Goal: Task Accomplishment & Management: Manage account settings

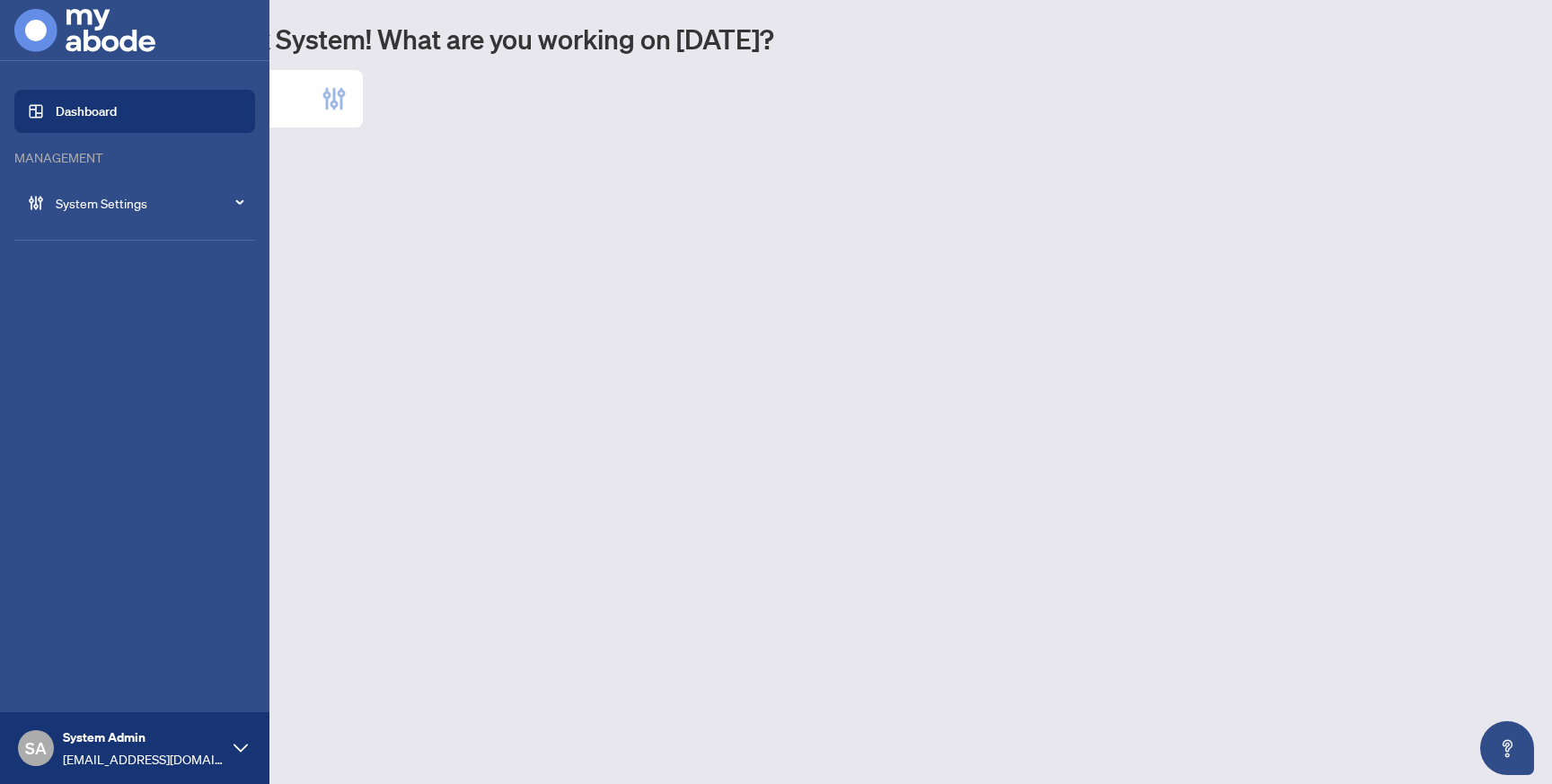
click at [44, 215] on div "System Settings" at bounding box center [135, 203] width 241 height 43
click at [103, 330] on link "Manage Brokerages" at bounding box center [93, 332] width 113 height 16
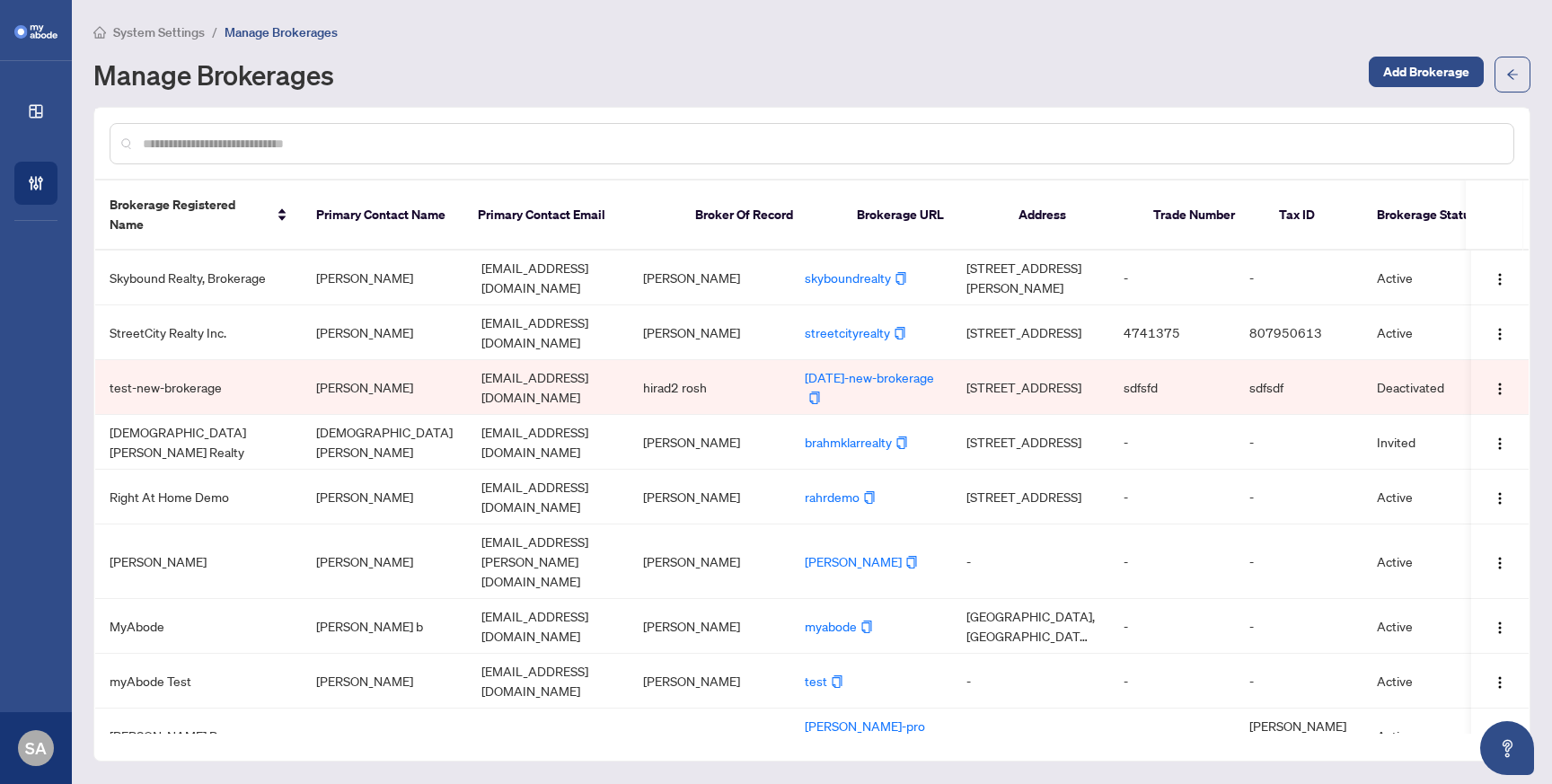
click at [640, 45] on div "System Settings / Manage Brokerages Manage Brokerages Add Brokerage" at bounding box center [812, 57] width 1438 height 71
